Goal: Transaction & Acquisition: Book appointment/travel/reservation

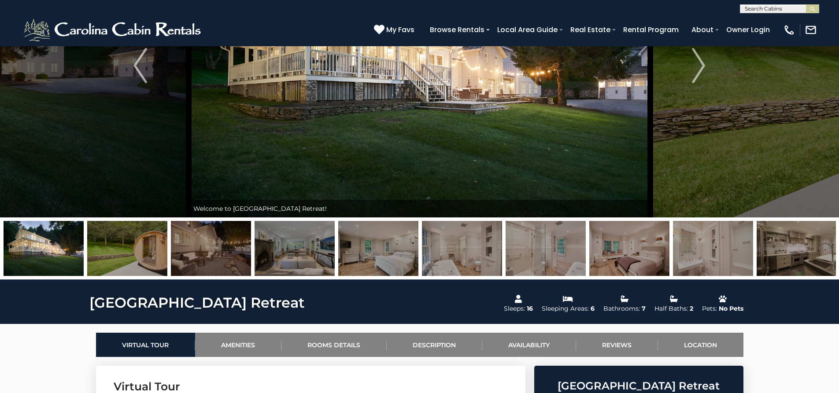
scroll to position [0, 0]
click at [781, 9] on input "text" at bounding box center [778, 10] width 77 height 9
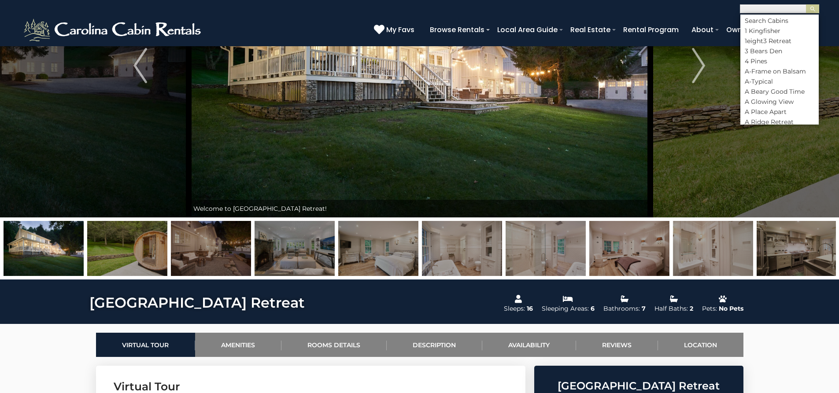
click at [781, 9] on input "text" at bounding box center [778, 10] width 77 height 9
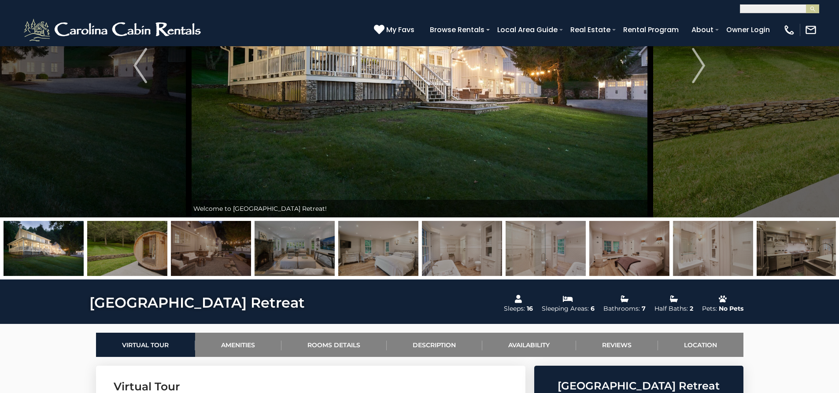
click at [120, 246] on img at bounding box center [127, 248] width 80 height 55
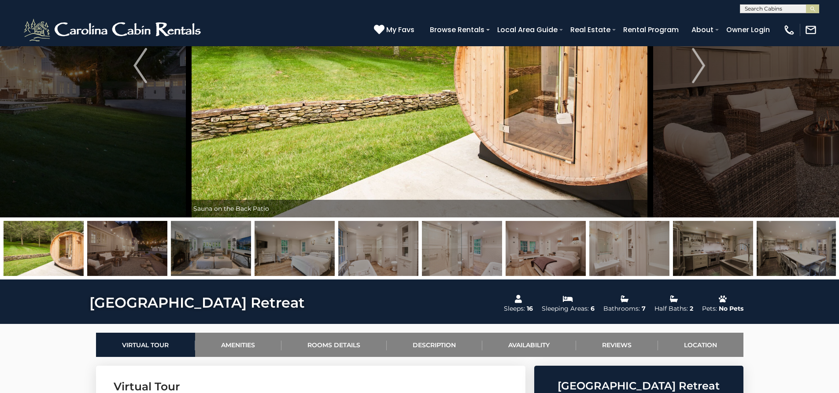
click at [153, 249] on img at bounding box center [127, 248] width 80 height 55
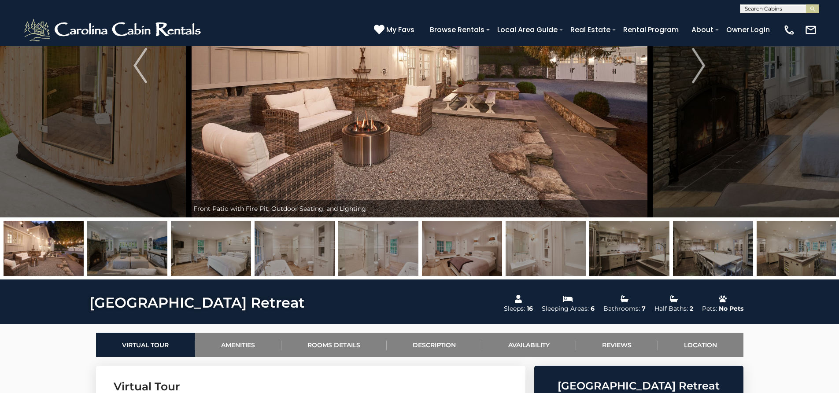
click at [139, 247] on img at bounding box center [127, 248] width 80 height 55
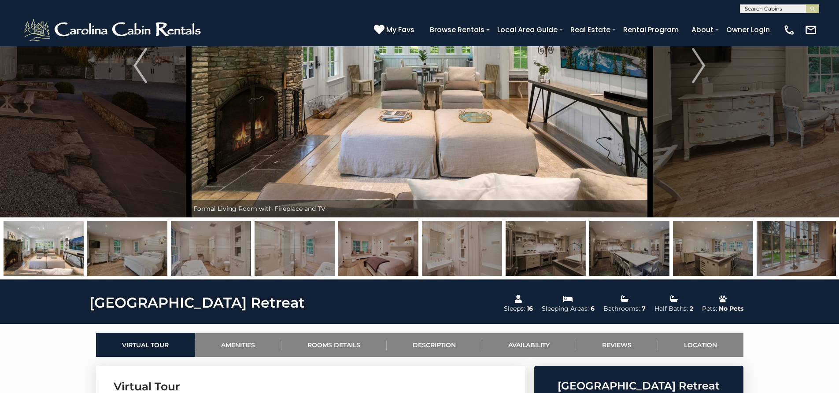
click at [139, 247] on img at bounding box center [127, 248] width 80 height 55
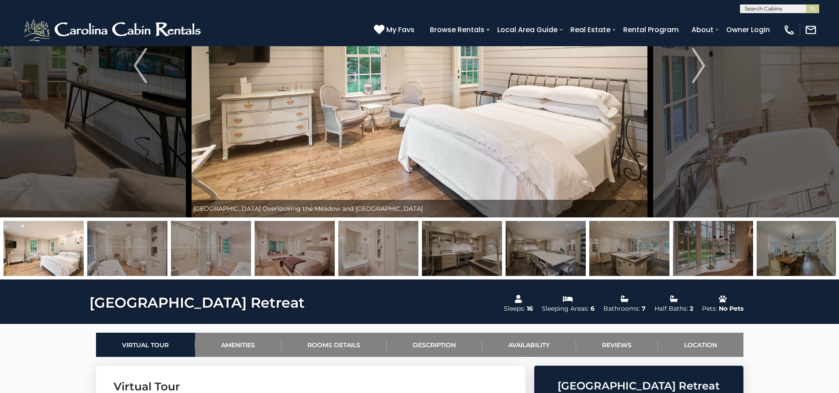
click at [139, 247] on img at bounding box center [127, 248] width 80 height 55
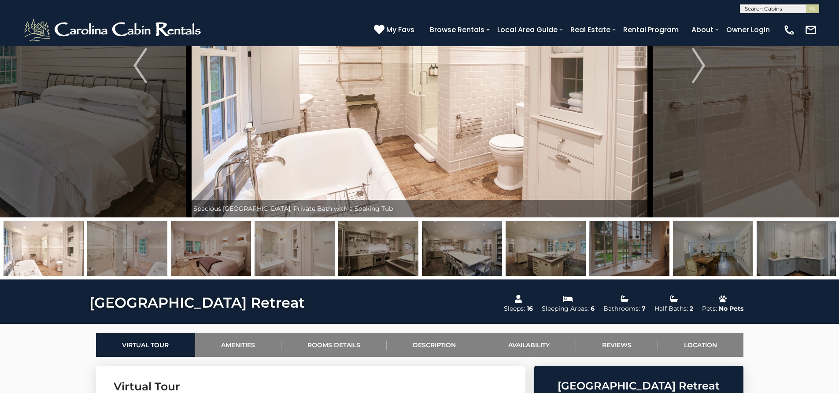
click at [139, 247] on img at bounding box center [127, 248] width 80 height 55
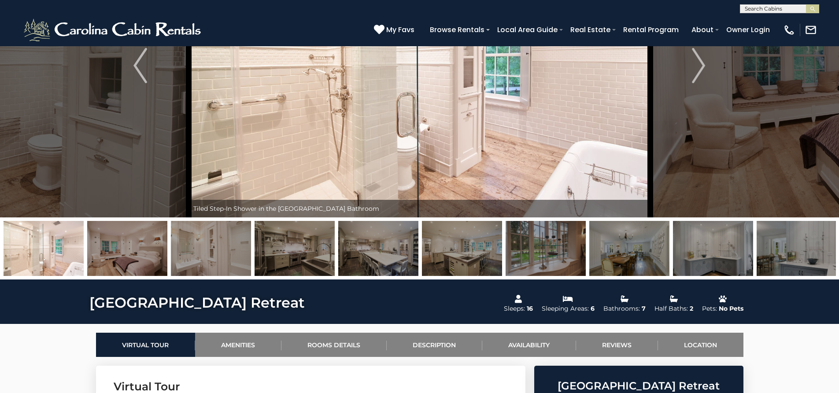
click at [139, 247] on img at bounding box center [127, 248] width 80 height 55
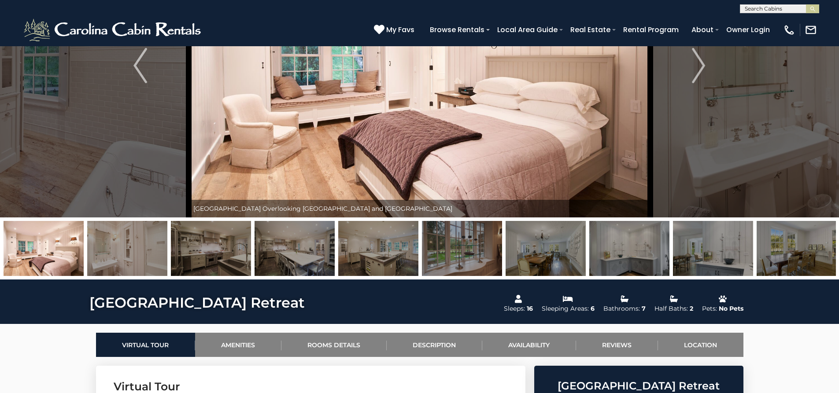
click at [139, 247] on img at bounding box center [127, 248] width 80 height 55
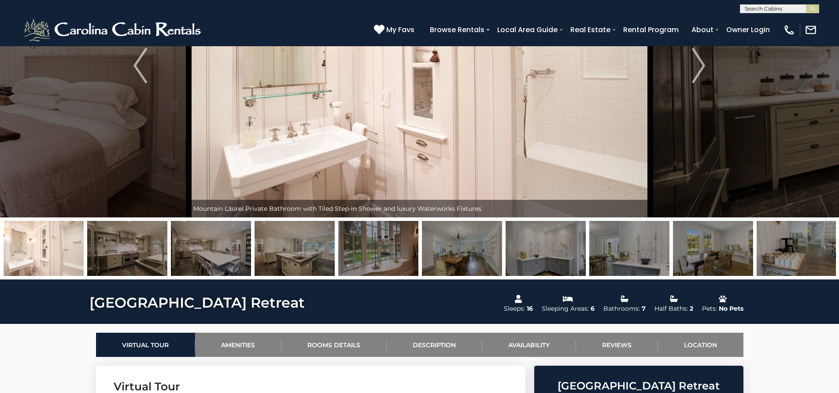
click at [139, 247] on img at bounding box center [127, 248] width 80 height 55
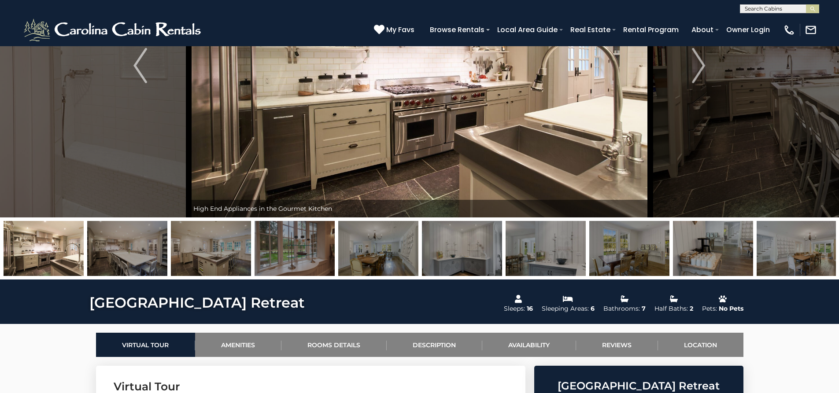
click at [139, 247] on img at bounding box center [127, 248] width 80 height 55
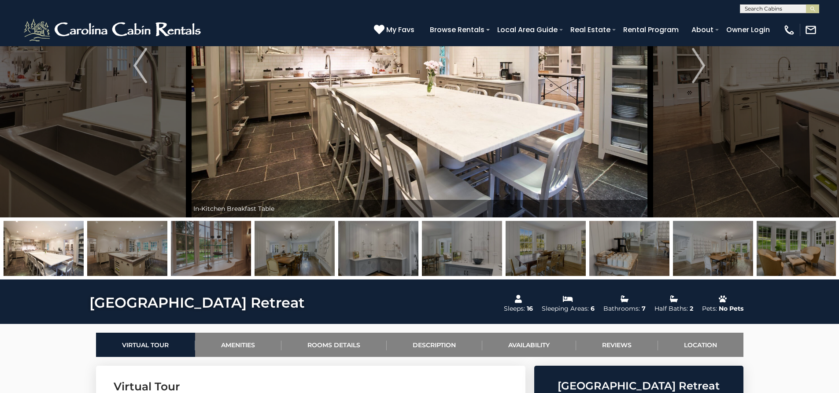
click at [139, 247] on img at bounding box center [127, 248] width 80 height 55
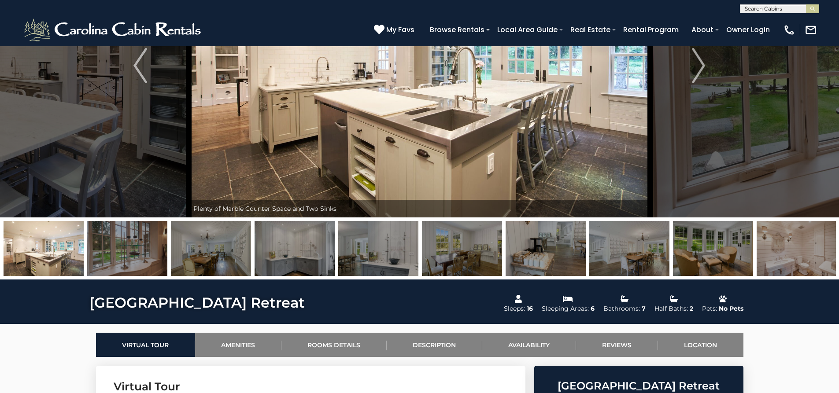
click at [139, 247] on img at bounding box center [127, 248] width 80 height 55
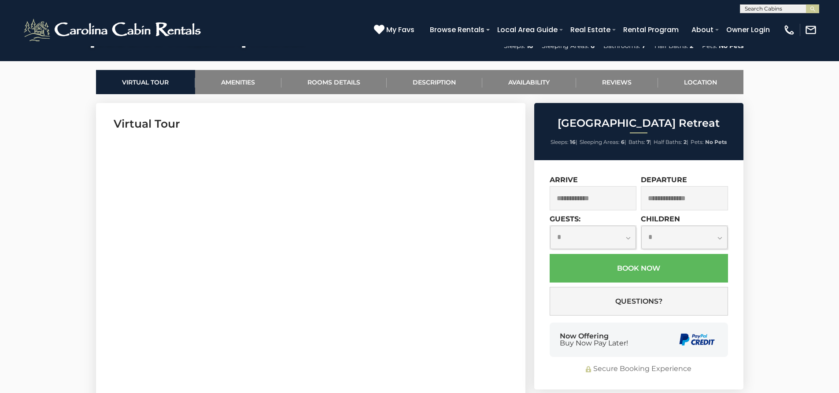
scroll to position [396, 0]
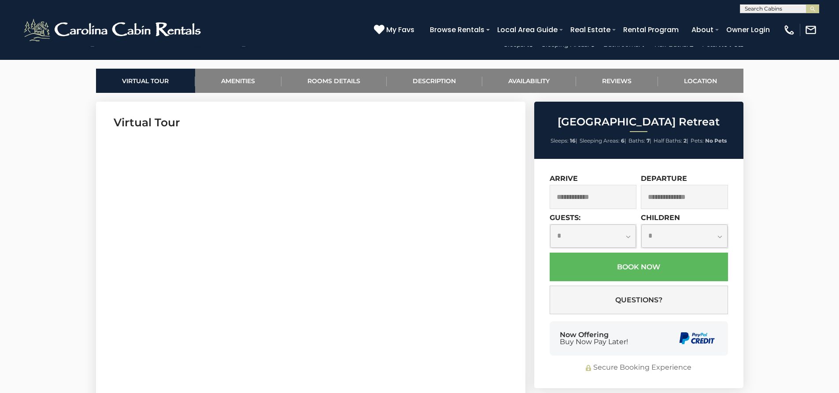
click at [591, 192] on input "text" at bounding box center [592, 197] width 87 height 24
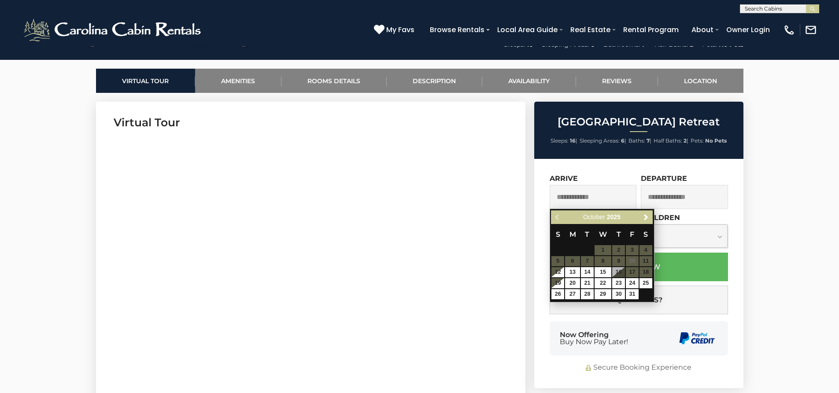
click at [620, 272] on table "S M T W T F S 1 2 3 4 5 6 7 8 9 10 11 12 13 14 15 16 17 18 19 20 21 22 23 24 25…" at bounding box center [601, 262] width 101 height 76
click at [631, 270] on table "S M T W T F S 1 2 3 4 5 6 7 8 9 10 11 12 13 14 15 16 17 18 19 20 21 22 23 24 25…" at bounding box center [601, 262] width 101 height 76
click at [574, 280] on link "20" at bounding box center [572, 283] width 15 height 10
type input "**********"
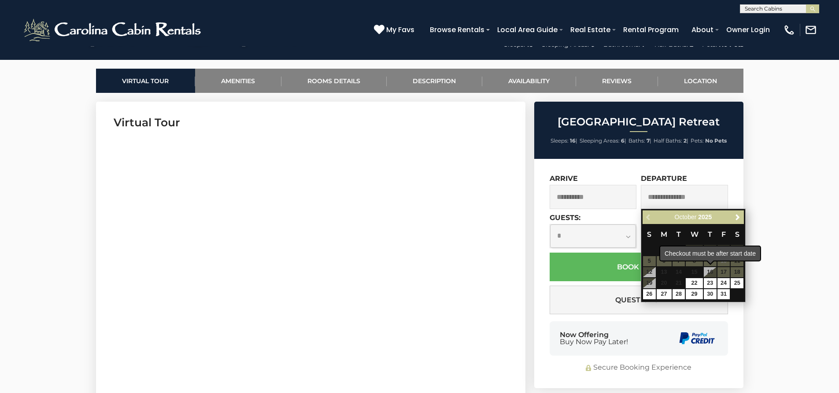
click at [710, 269] on span "16" at bounding box center [710, 272] width 13 height 10
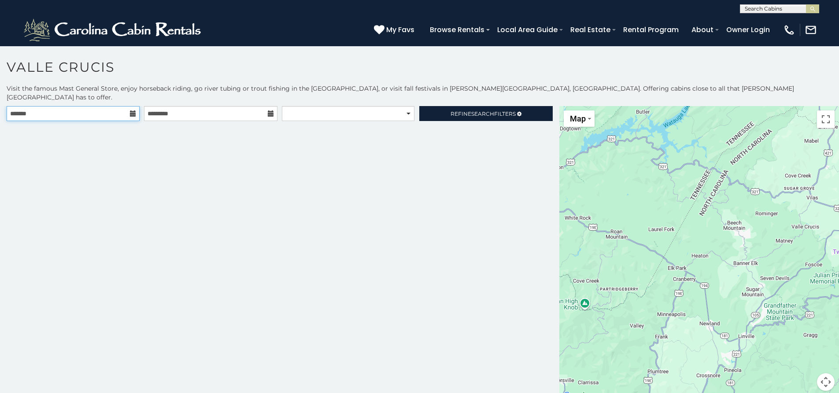
click at [107, 106] on input "text" at bounding box center [73, 113] width 133 height 15
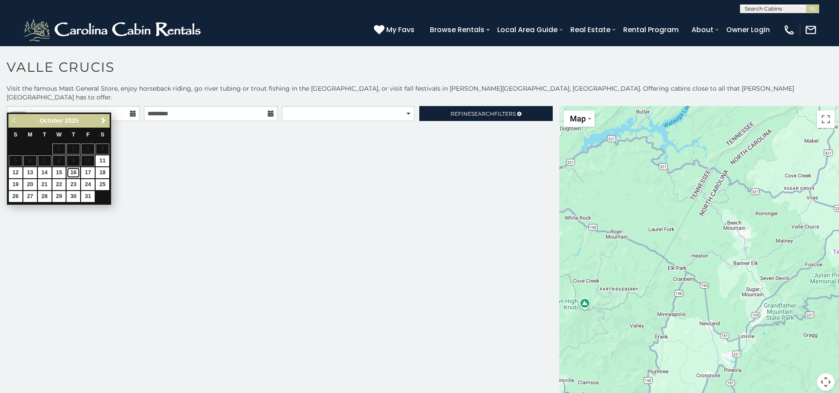
click at [77, 175] on link "16" at bounding box center [73, 172] width 14 height 11
type input "**********"
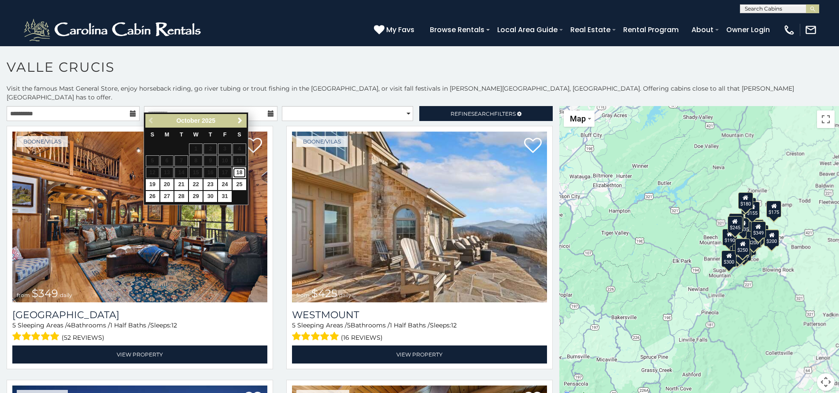
click at [238, 170] on link "18" at bounding box center [239, 172] width 14 height 11
type input "**********"
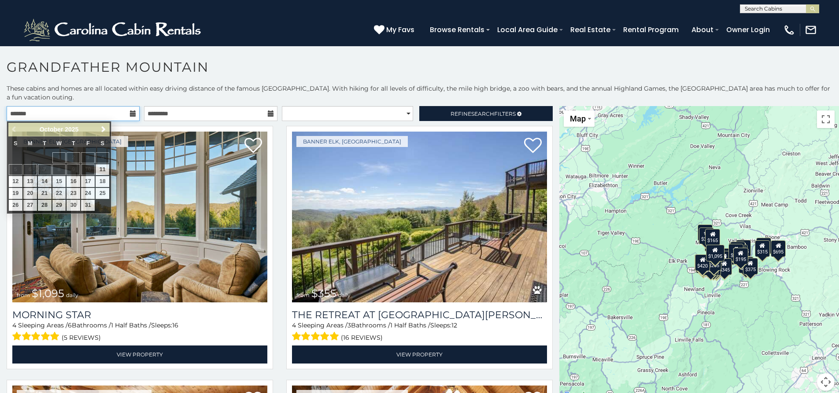
click at [126, 112] on input "text" at bounding box center [73, 113] width 133 height 15
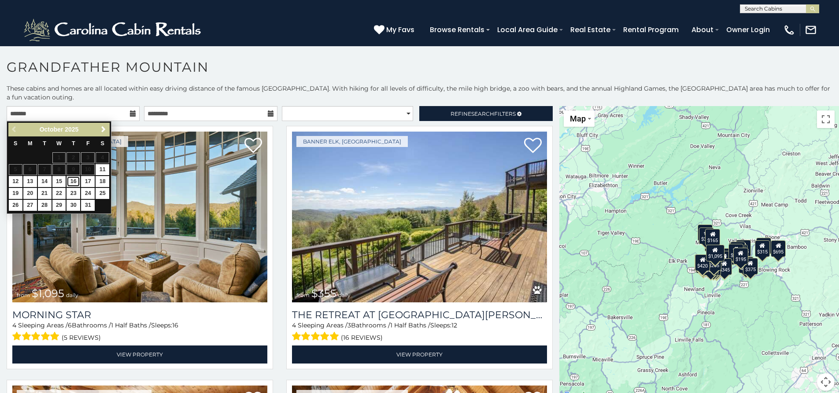
click at [72, 179] on link "16" at bounding box center [73, 181] width 14 height 11
type input "**********"
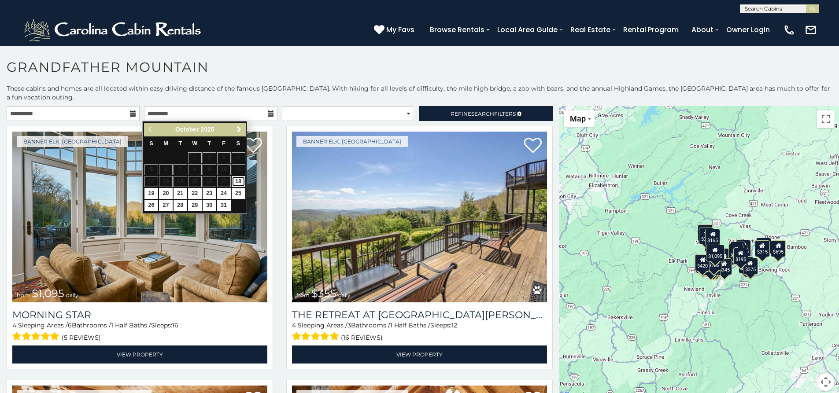
click at [240, 184] on link "18" at bounding box center [239, 181] width 14 height 11
type input "**********"
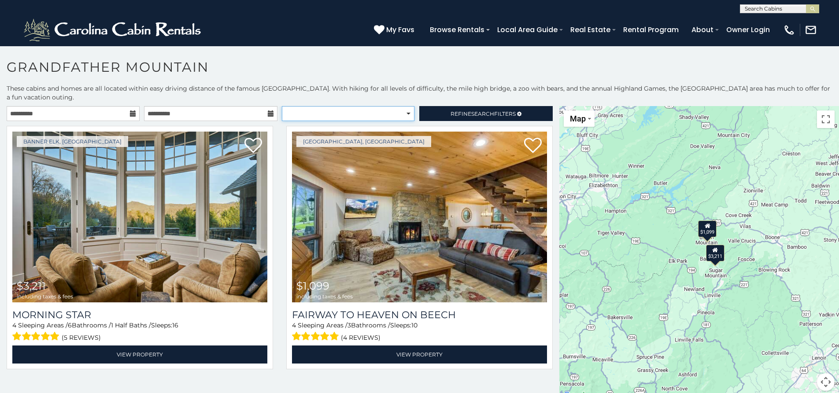
click at [399, 108] on select "**********" at bounding box center [348, 113] width 133 height 15
click at [384, 117] on select "**********" at bounding box center [348, 113] width 133 height 15
click at [466, 114] on span "Refine Search Filters" at bounding box center [482, 114] width 65 height 7
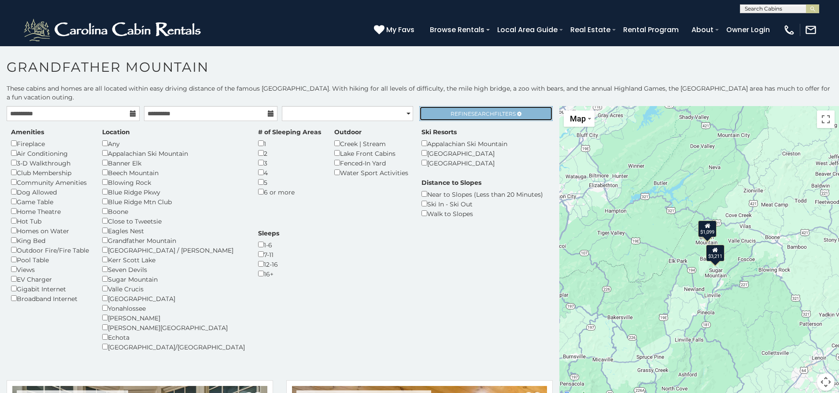
click at [471, 114] on span "Search" at bounding box center [482, 114] width 23 height 7
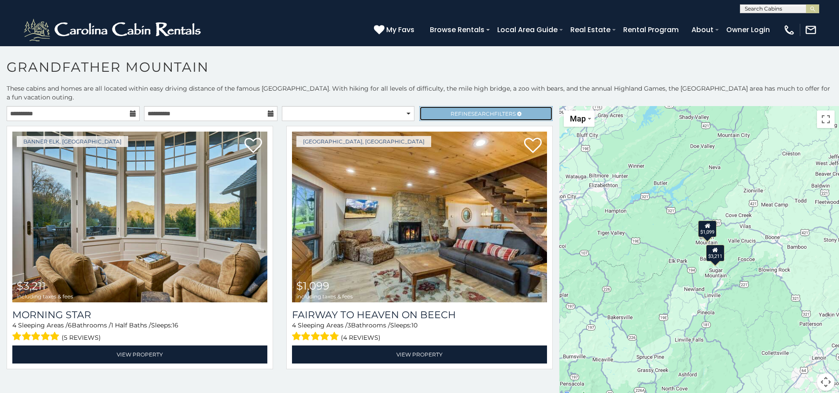
click at [466, 114] on span "Refine Search Filters" at bounding box center [482, 114] width 65 height 7
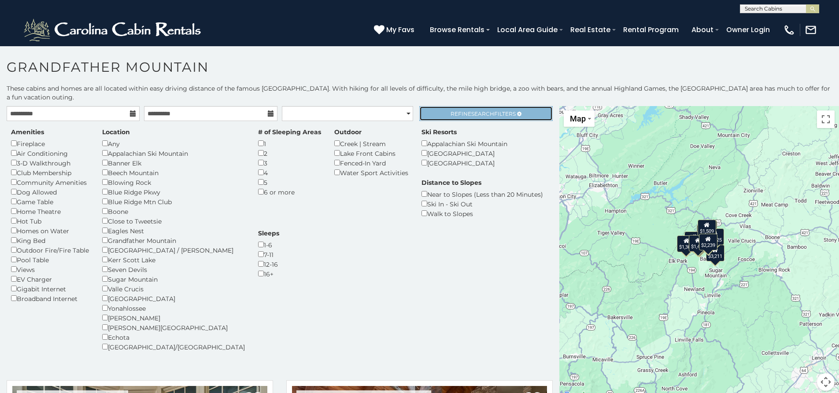
click at [485, 108] on link "Refine Search Filters" at bounding box center [485, 113] width 133 height 15
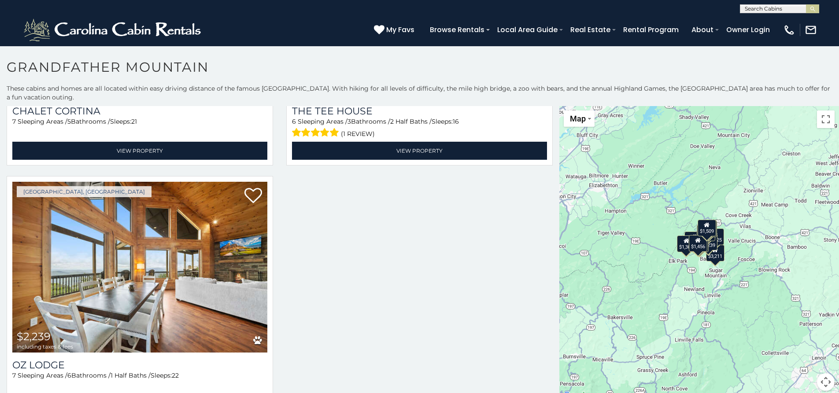
scroll to position [1485, 0]
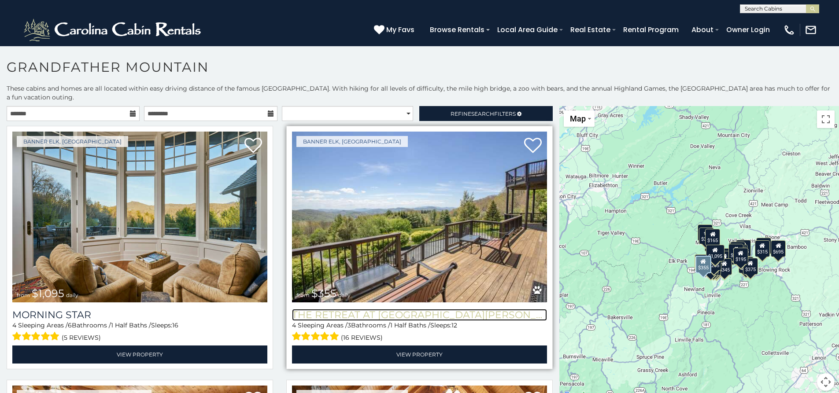
click at [386, 309] on h3 "The Retreat at Mountain Meadows" at bounding box center [419, 315] width 255 height 12
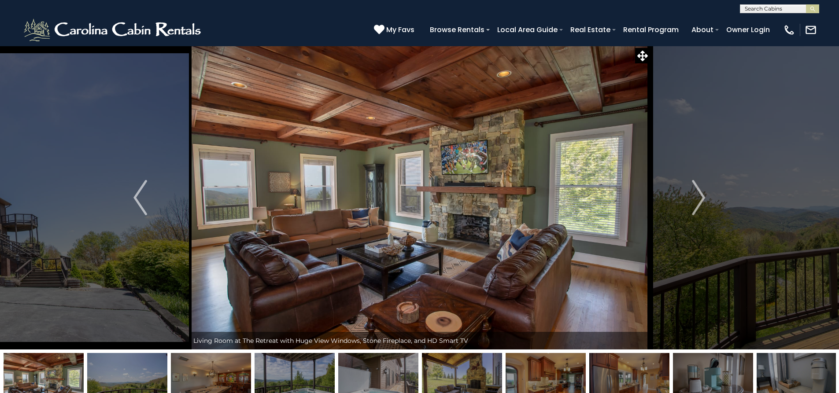
click at [766, 6] on input "text" at bounding box center [778, 10] width 77 height 9
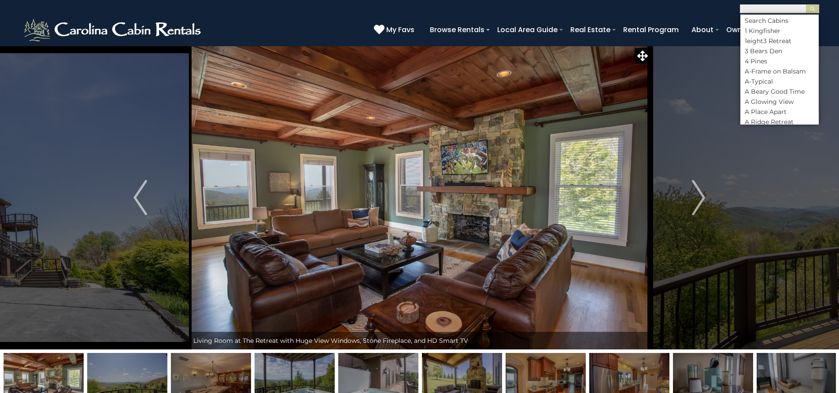
click at [766, 6] on input "text" at bounding box center [778, 10] width 77 height 9
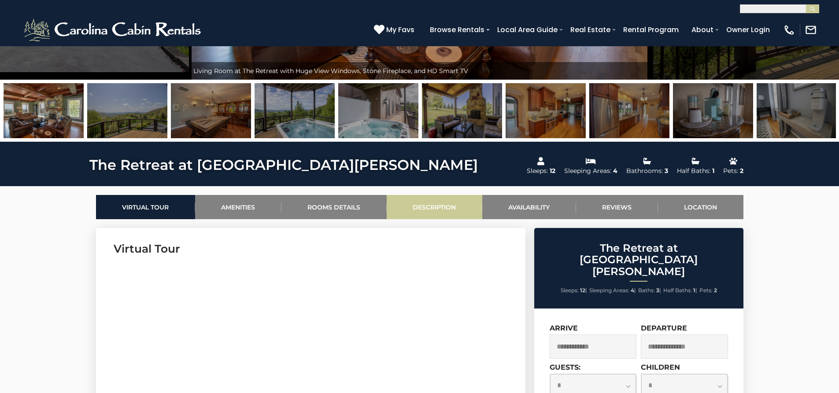
scroll to position [308, 0]
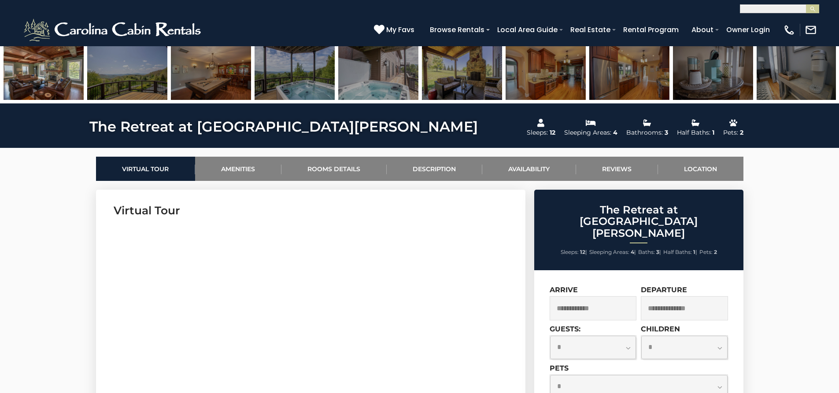
click at [537, 165] on link "Availability" at bounding box center [529, 169] width 94 height 24
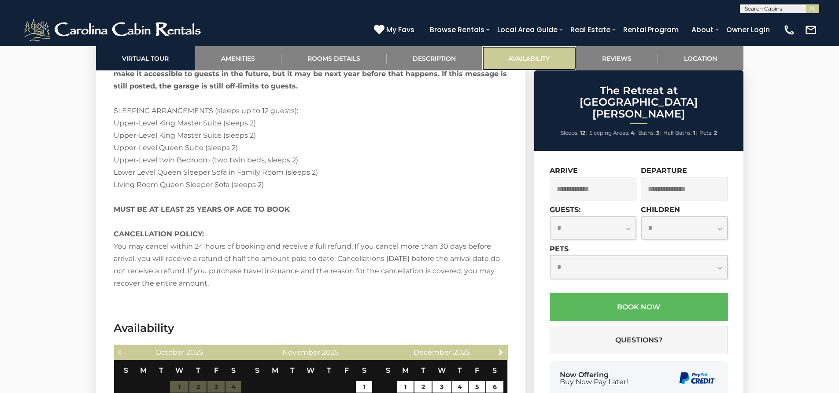
scroll to position [2526, 0]
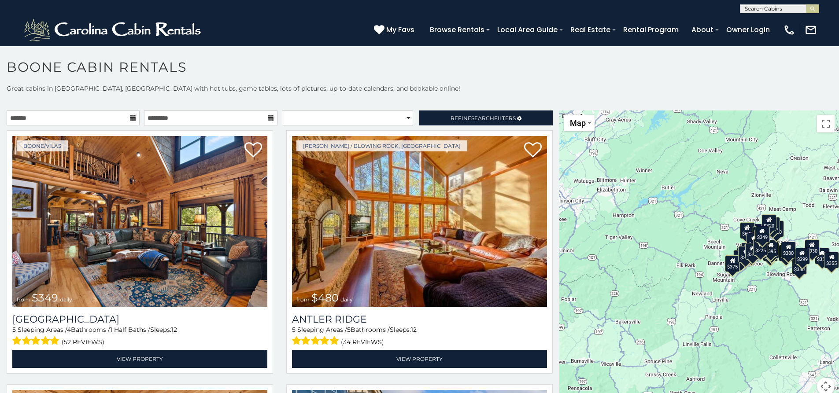
click at [50, 110] on div "**********" at bounding box center [419, 245] width 839 height 322
click at [70, 114] on input "text" at bounding box center [73, 118] width 133 height 15
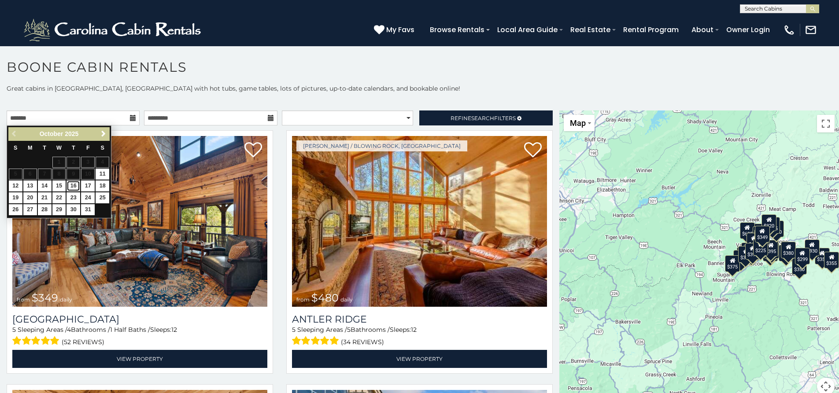
click at [78, 184] on link "16" at bounding box center [73, 186] width 14 height 11
type input "**********"
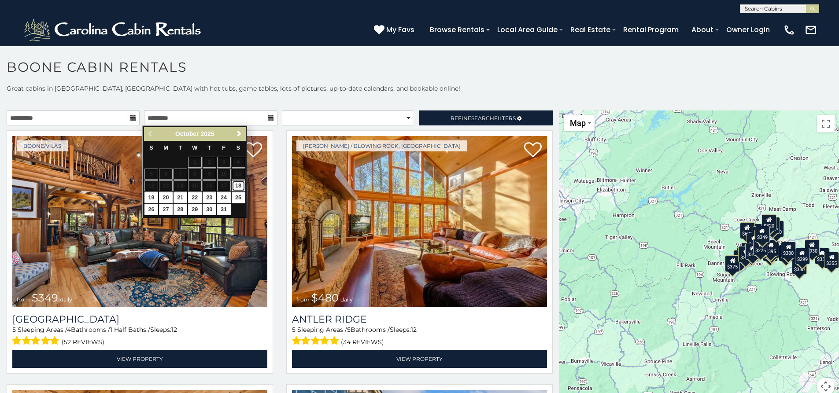
click at [241, 181] on link "18" at bounding box center [239, 186] width 14 height 11
type input "**********"
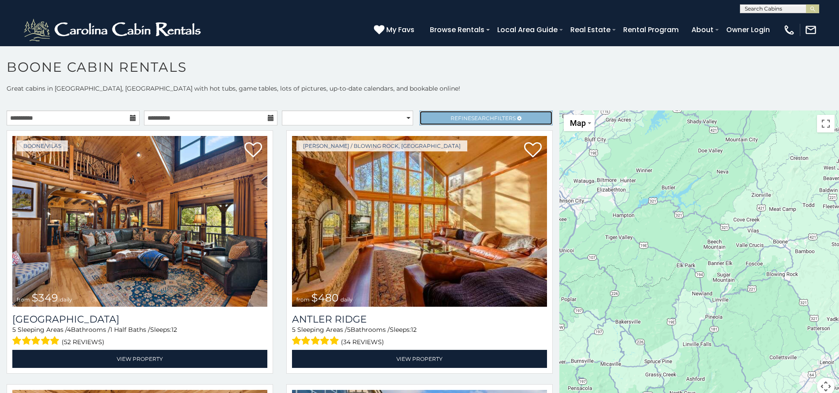
click at [471, 117] on span "Search" at bounding box center [482, 118] width 23 height 7
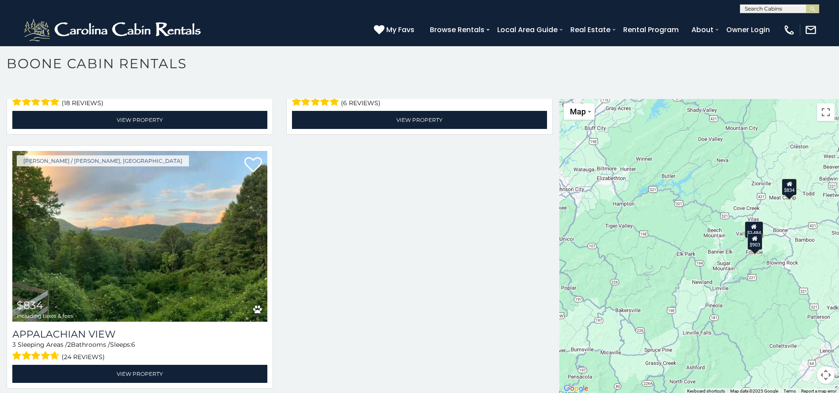
scroll to position [5, 0]
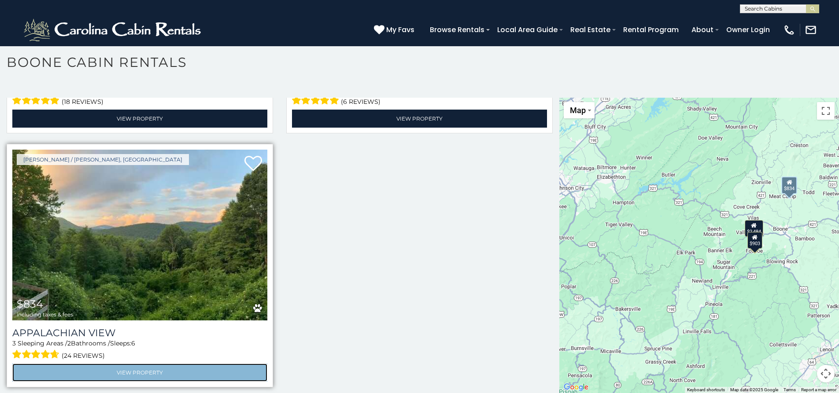
click at [180, 368] on link "View Property" at bounding box center [139, 373] width 255 height 18
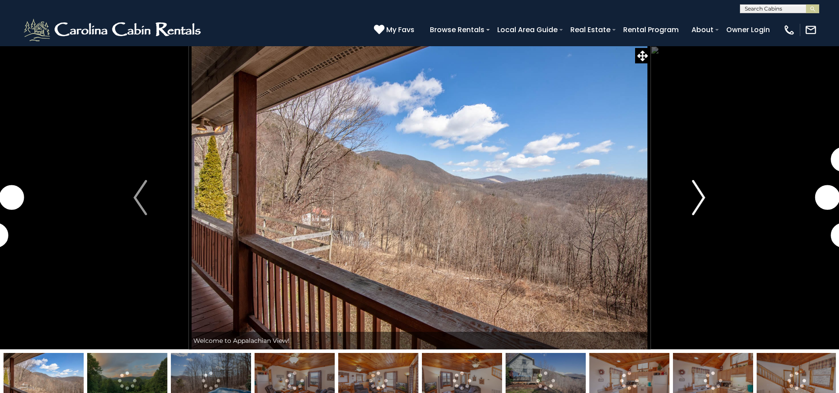
click at [696, 201] on img "Next" at bounding box center [698, 197] width 13 height 35
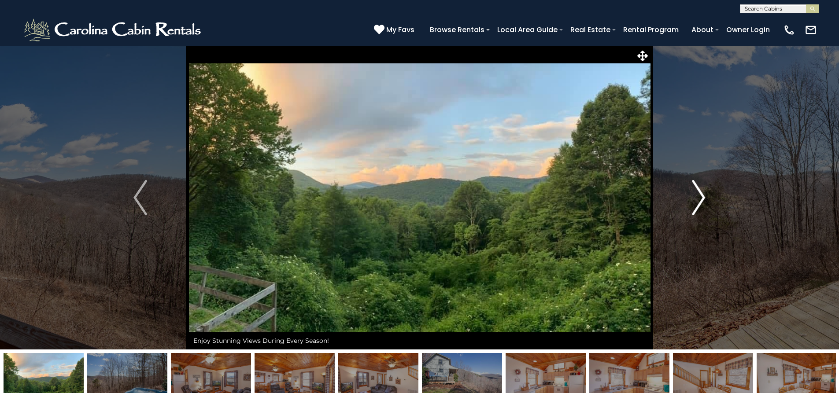
click at [689, 206] on button "Next" at bounding box center [698, 198] width 97 height 304
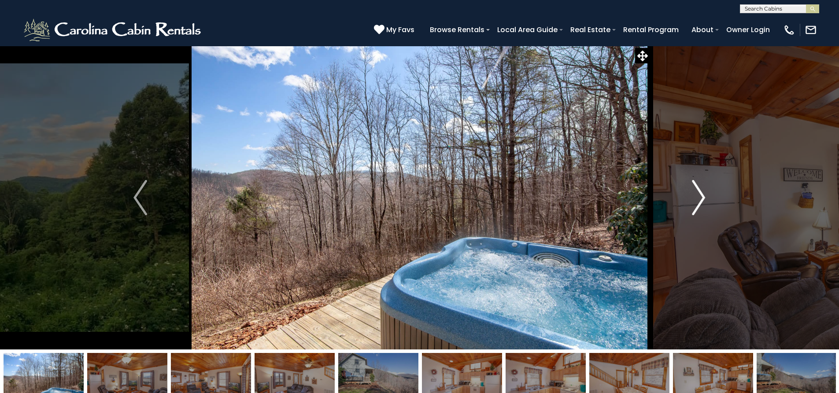
click at [689, 206] on button "Next" at bounding box center [698, 198] width 97 height 304
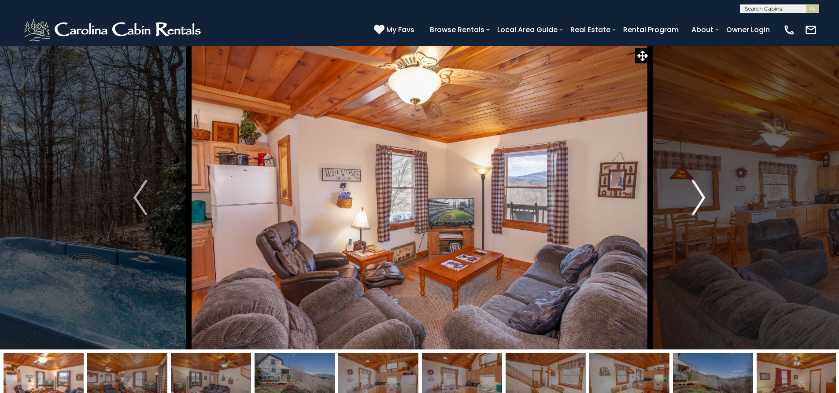
click at [689, 206] on button "Next" at bounding box center [698, 198] width 97 height 304
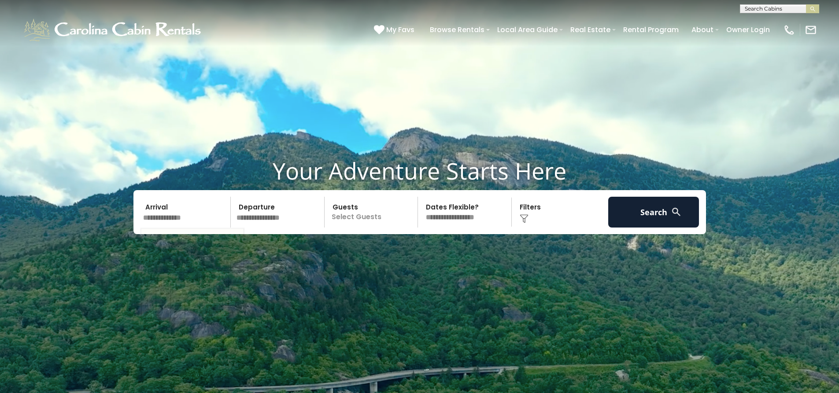
click at [173, 208] on input "text" at bounding box center [185, 212] width 91 height 31
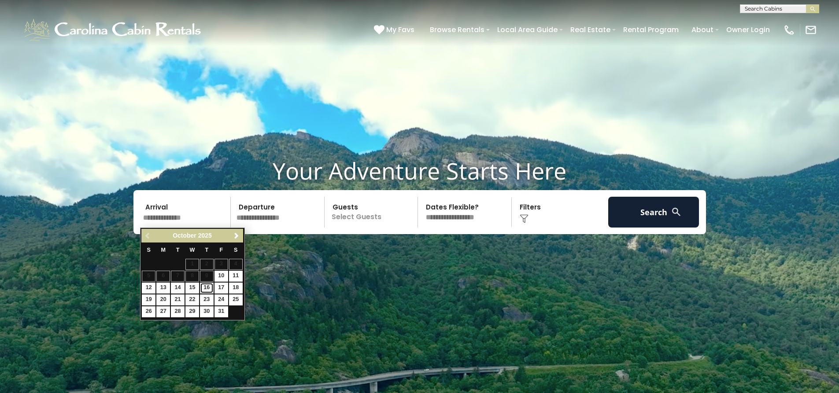
click at [208, 288] on link "16" at bounding box center [207, 288] width 14 height 11
type input "********"
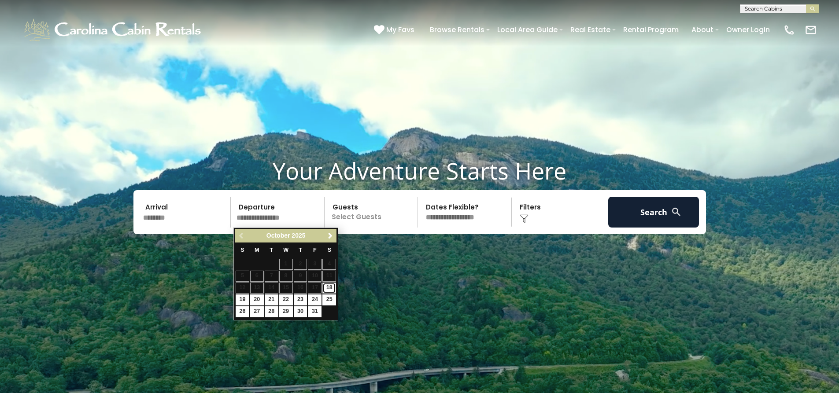
drag, startPoint x: 331, startPoint y: 286, endPoint x: 349, endPoint y: 271, distance: 23.8
click at [331, 286] on link "18" at bounding box center [329, 288] width 14 height 11
type input "********"
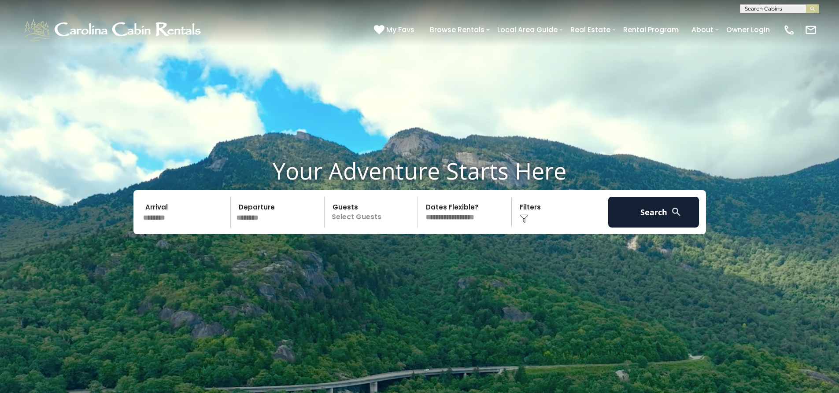
click at [395, 217] on p "Select Guests" at bounding box center [372, 212] width 91 height 31
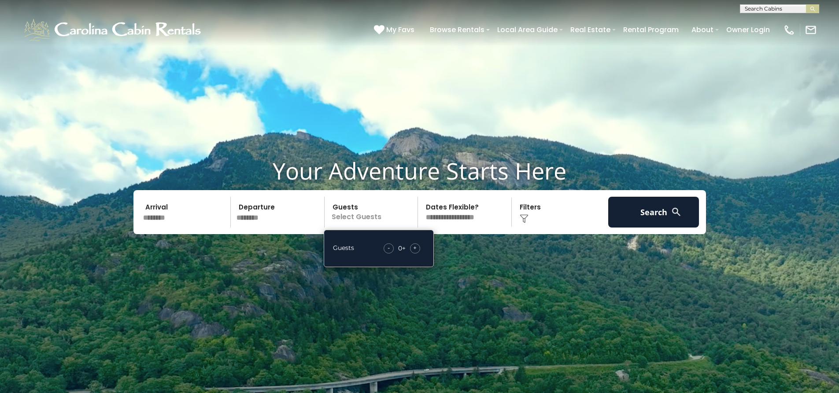
click at [415, 249] on span "+" at bounding box center [415, 247] width 4 height 9
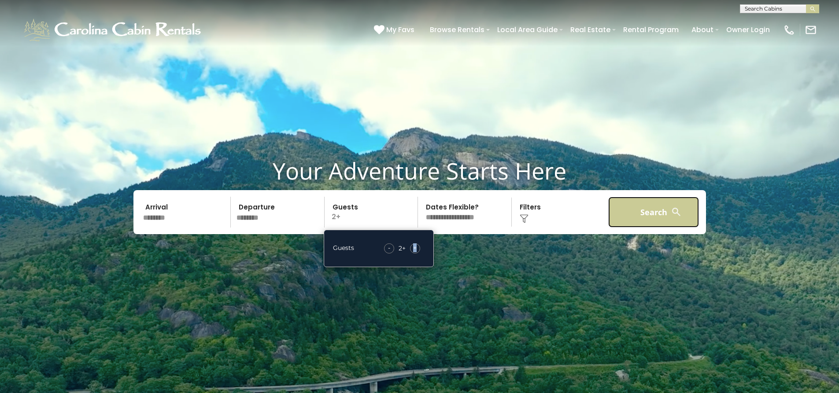
click at [637, 215] on button "Search" at bounding box center [653, 212] width 91 height 31
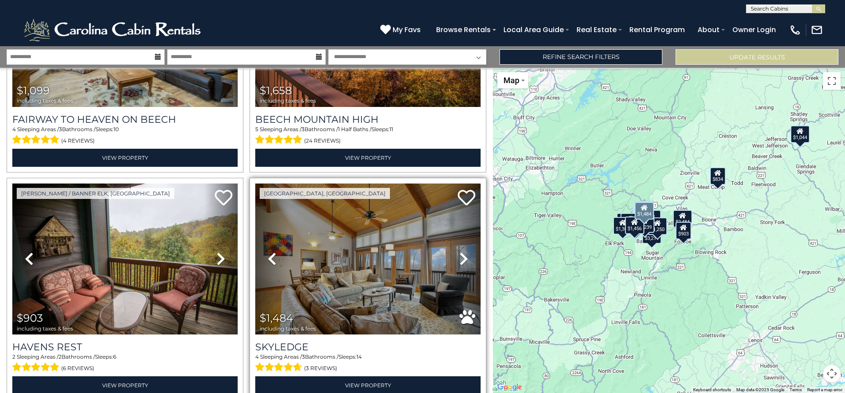
scroll to position [1953, 0]
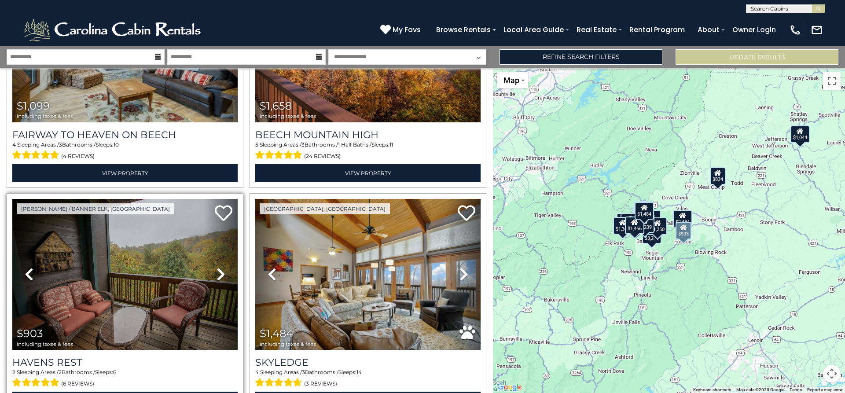
click at [217, 267] on icon at bounding box center [221, 274] width 9 height 14
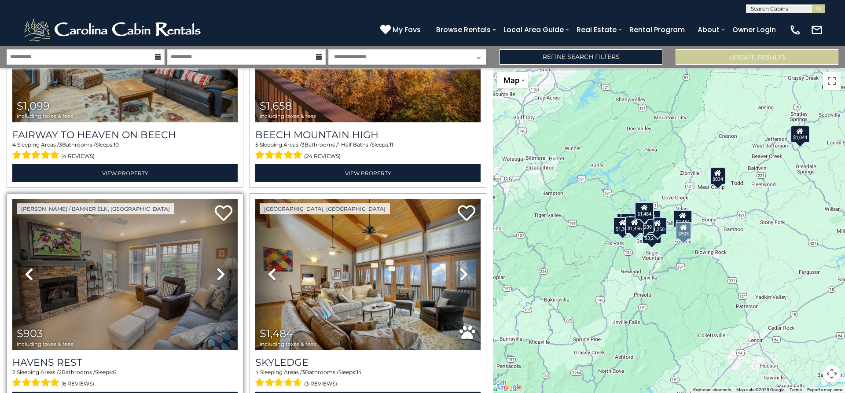
click at [217, 267] on icon at bounding box center [221, 274] width 9 height 14
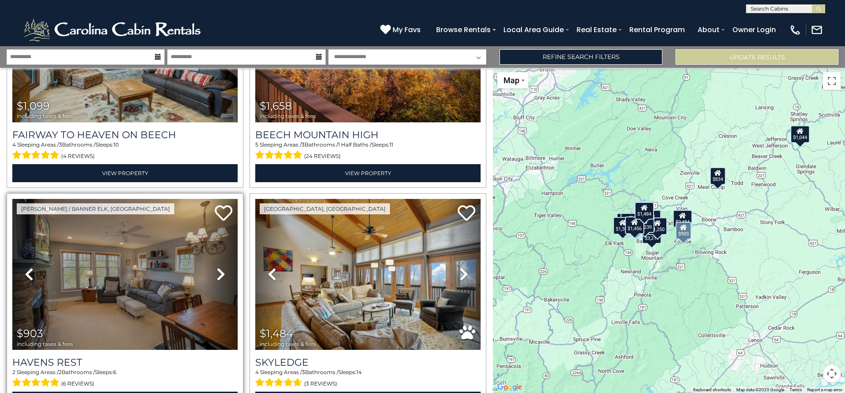
click at [217, 267] on icon at bounding box center [221, 274] width 9 height 14
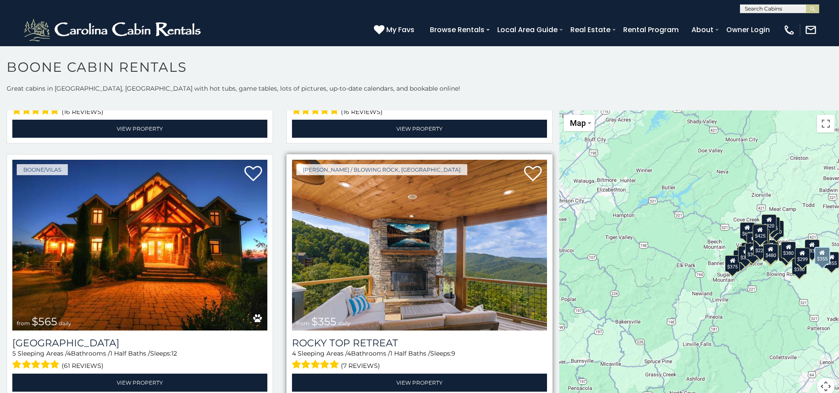
scroll to position [528, 0]
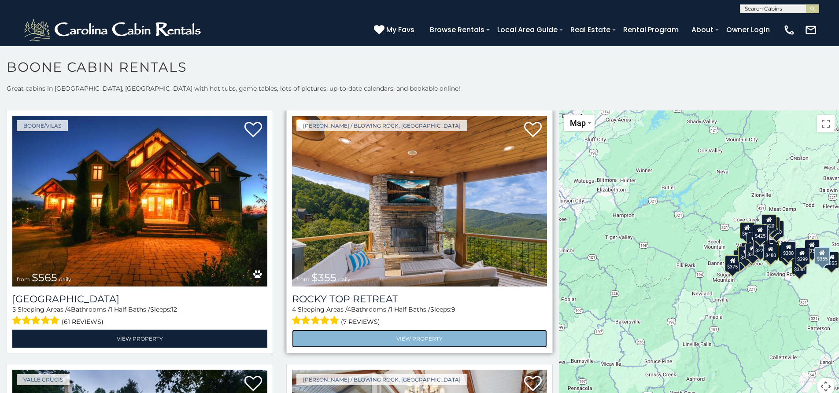
click at [374, 332] on link "View Property" at bounding box center [419, 339] width 255 height 18
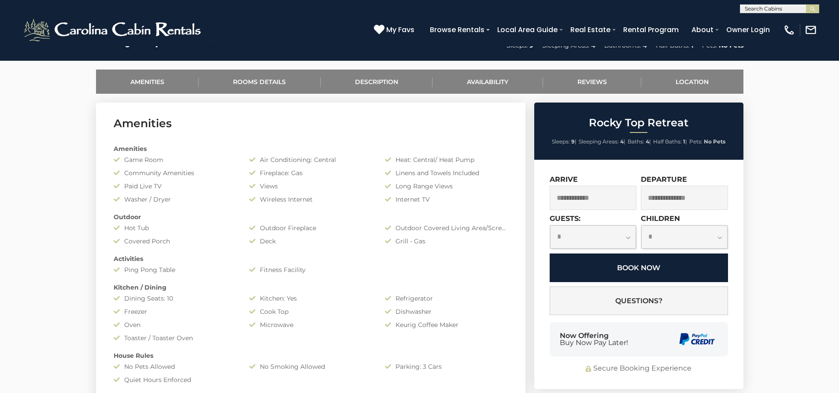
scroll to position [396, 0]
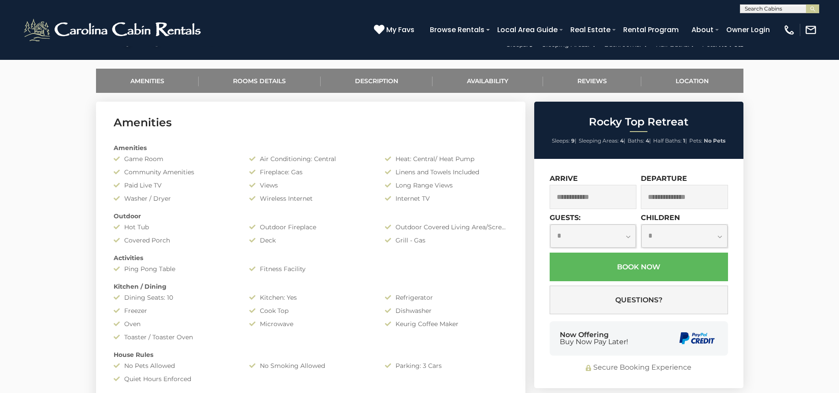
click at [572, 200] on input "text" at bounding box center [592, 197] width 87 height 24
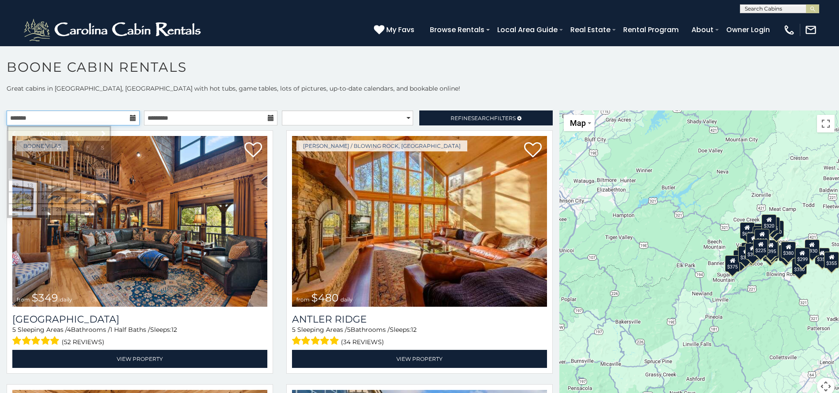
click at [67, 119] on input "text" at bounding box center [73, 118] width 133 height 15
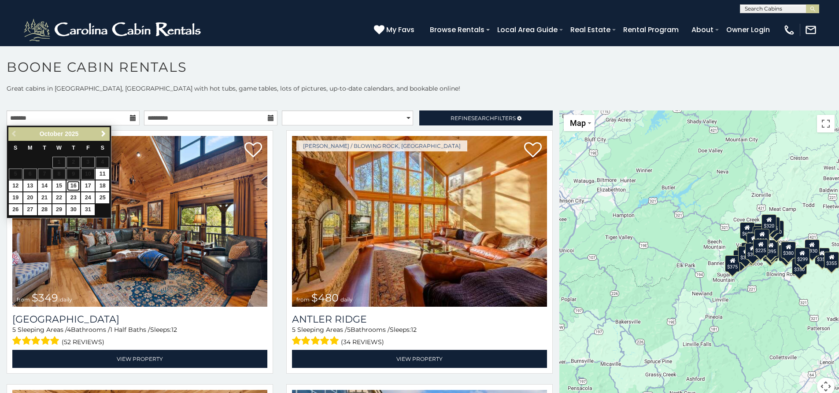
click at [74, 183] on link "16" at bounding box center [73, 186] width 14 height 11
type input "**********"
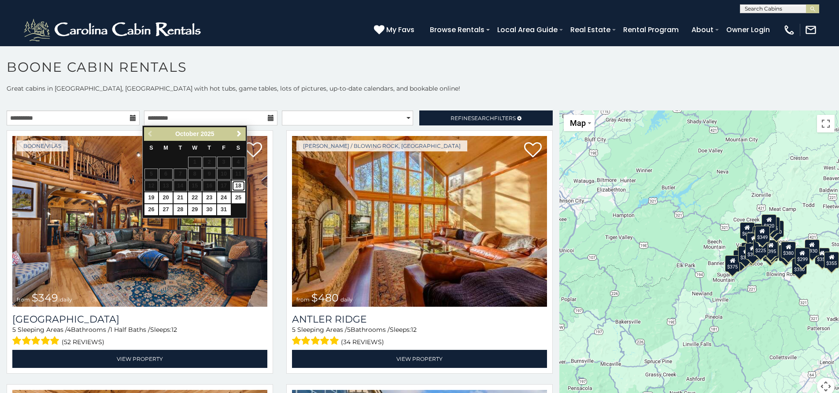
click at [243, 182] on link "18" at bounding box center [239, 186] width 14 height 11
type input "**********"
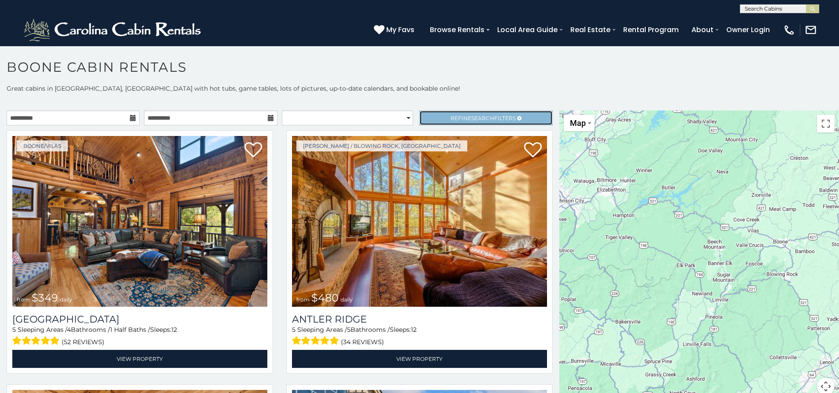
click at [450, 118] on span "Refine Search Filters" at bounding box center [482, 118] width 65 height 7
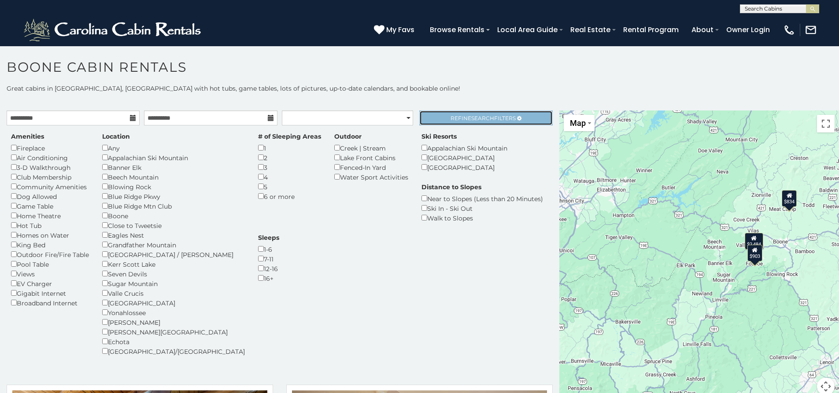
click at [450, 117] on span "Refine Search Filters" at bounding box center [482, 118] width 65 height 7
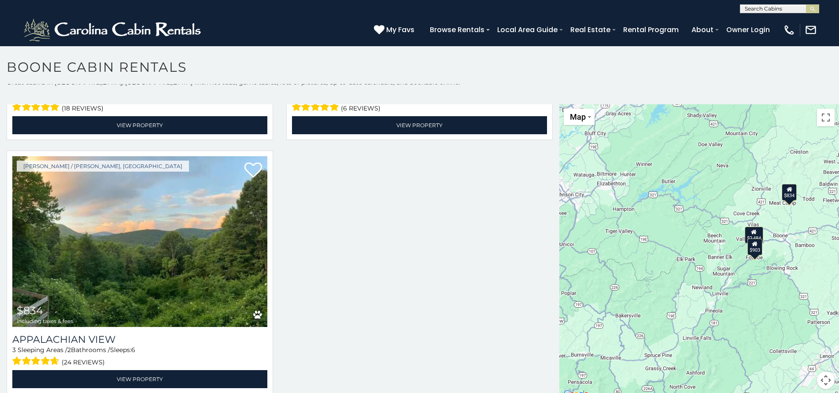
scroll to position [8, 0]
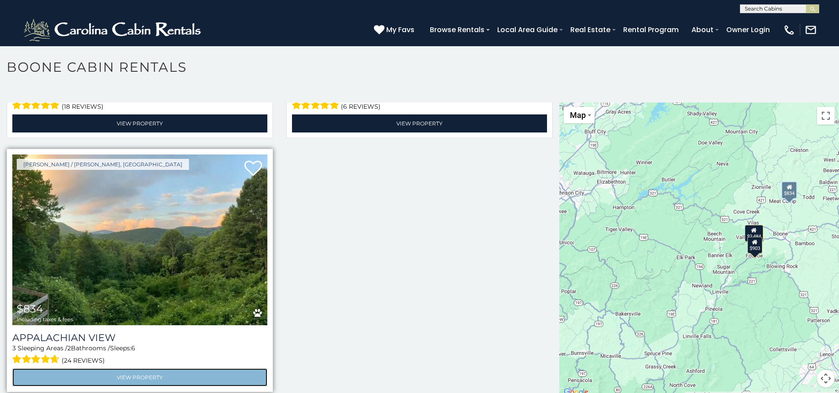
click at [180, 373] on link "View Property" at bounding box center [139, 377] width 255 height 18
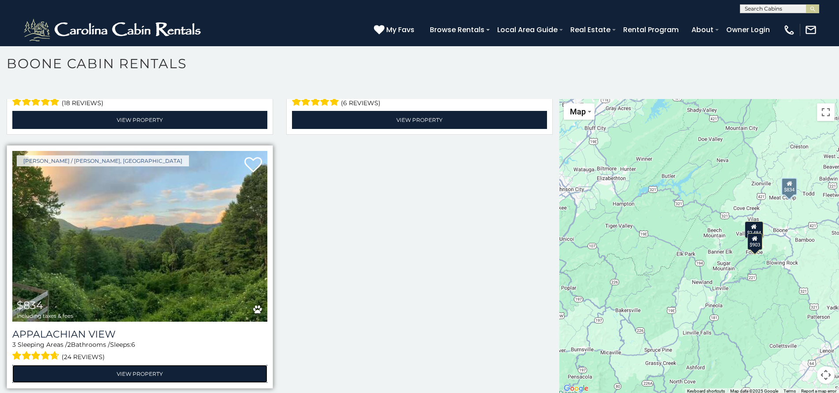
scroll to position [5, 0]
